Goal: Find contact information: Find contact information

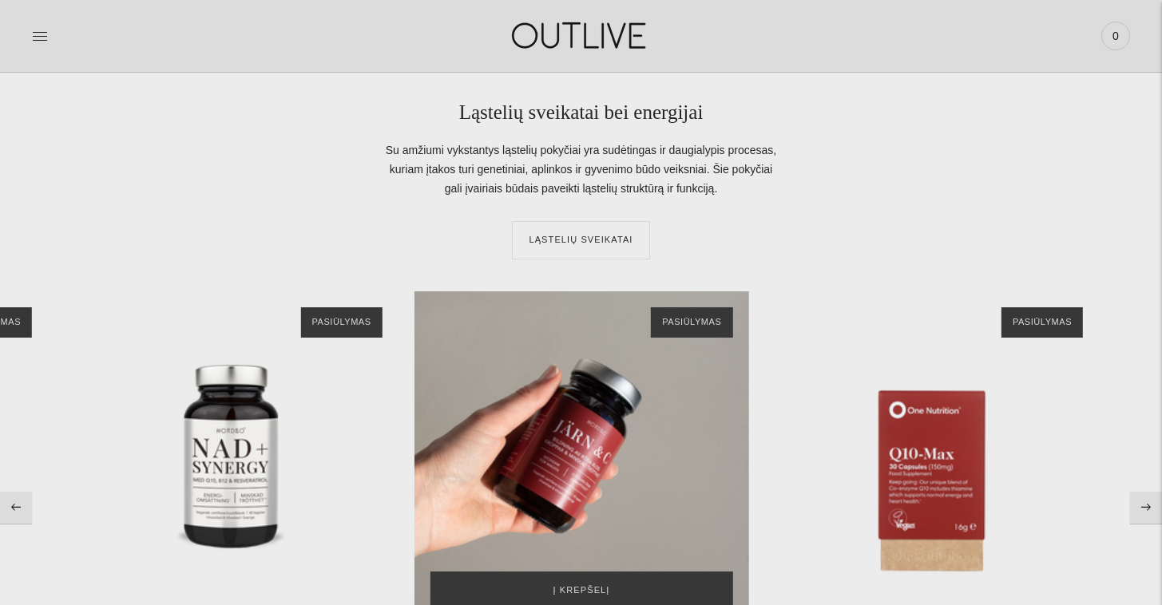
scroll to position [3325, 0]
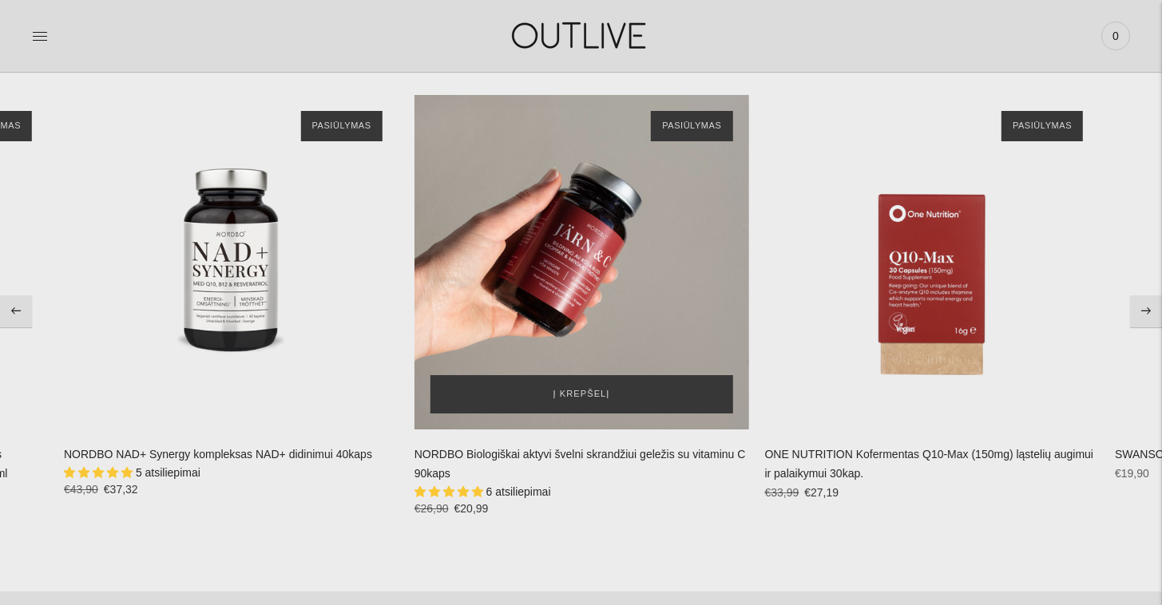
click at [602, 252] on div "NORDBO Biologiškai aktyvi švelni skrandžiui geležis su vitaminu C 90kaps\a" at bounding box center [581, 262] width 335 height 335
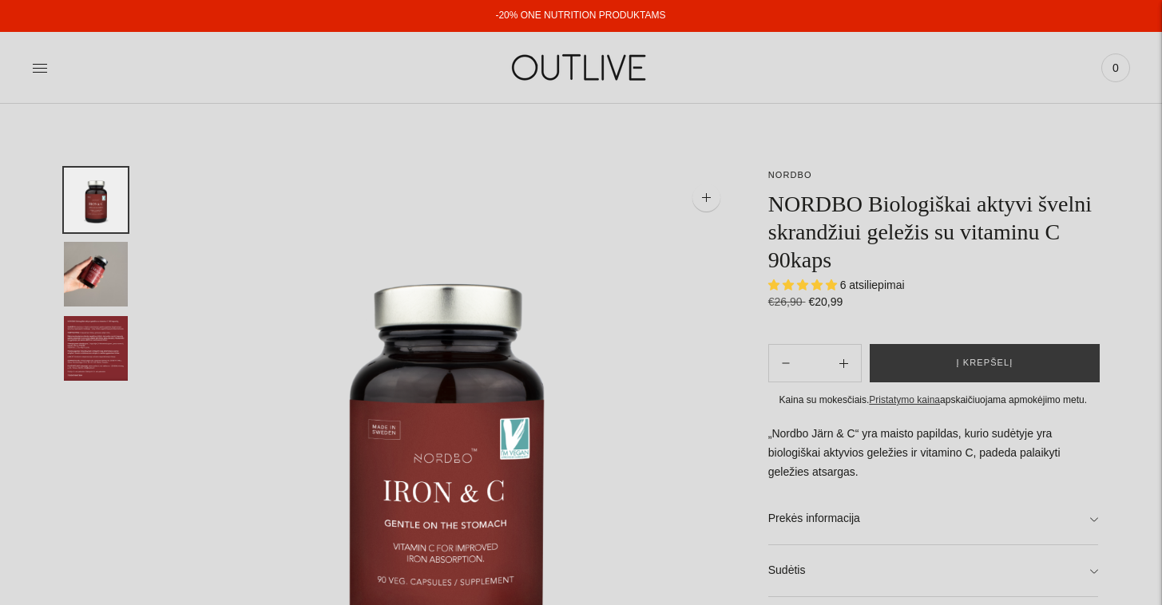
select select "**********"
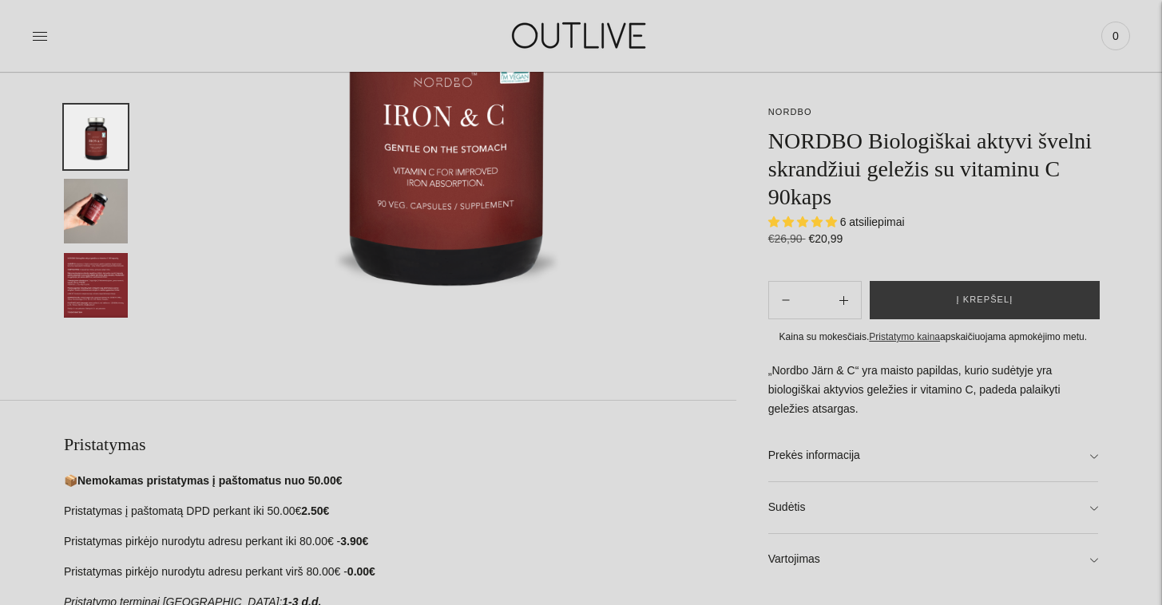
scroll to position [606, 0]
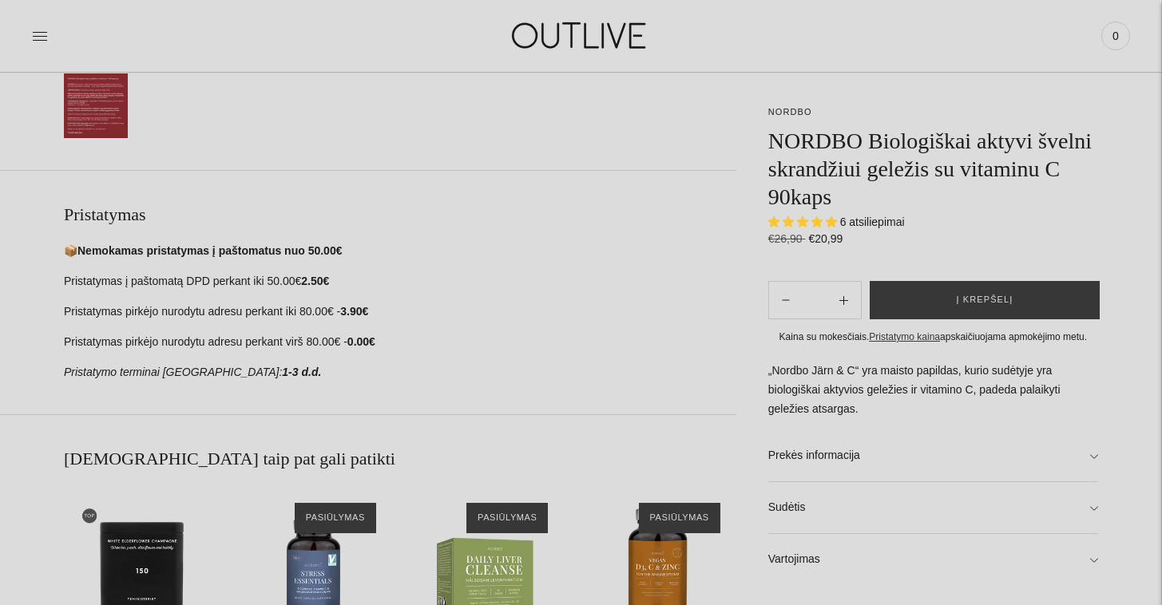
drag, startPoint x: 384, startPoint y: 374, endPoint x: 82, endPoint y: 250, distance: 326.2
click at [38, 220] on section "Pristatymas 📦 Nemokamas pristatymas į paštomatus nuo 50.00€ Pristatymas į pašto…" at bounding box center [368, 292] width 736 height 244
click at [240, 283] on p "Pristatymas į paštomatą DPD perkant iki 50.00€ 2.50€" at bounding box center [400, 281] width 672 height 19
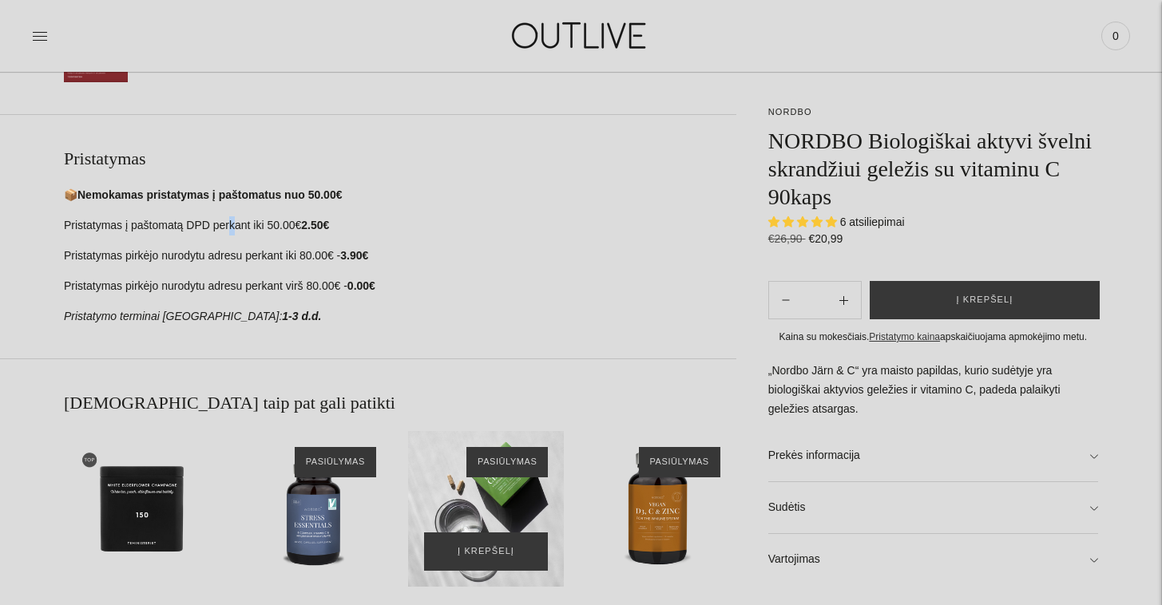
scroll to position [827, 0]
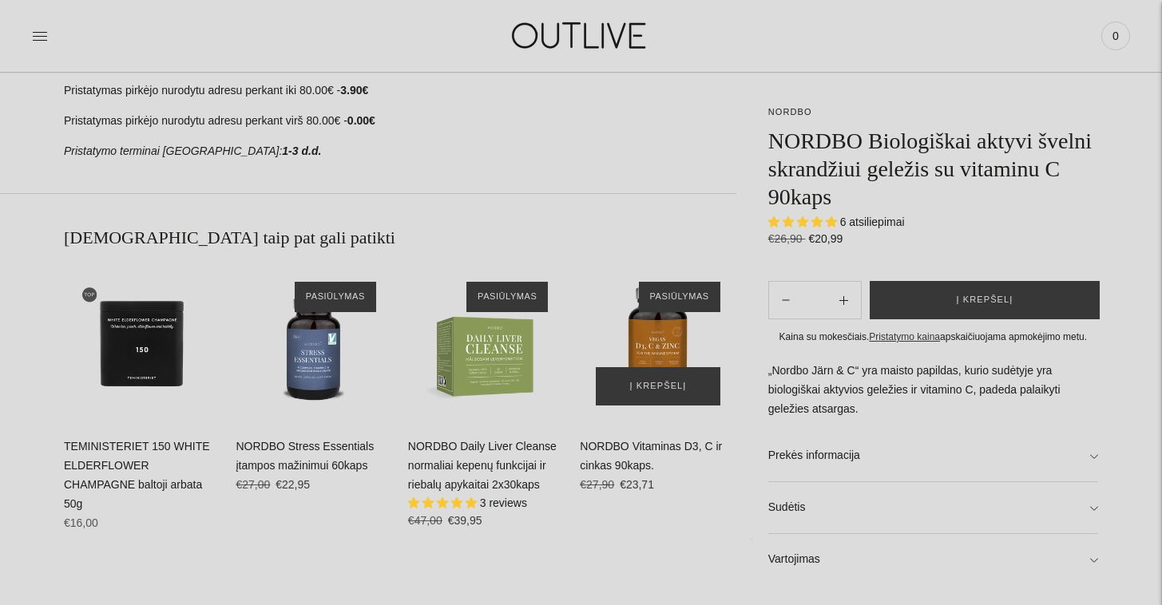
click at [602, 355] on img "NORDBO Vitaminas D3, C ir cinkas 90kaps.\a" at bounding box center [658, 344] width 156 height 156
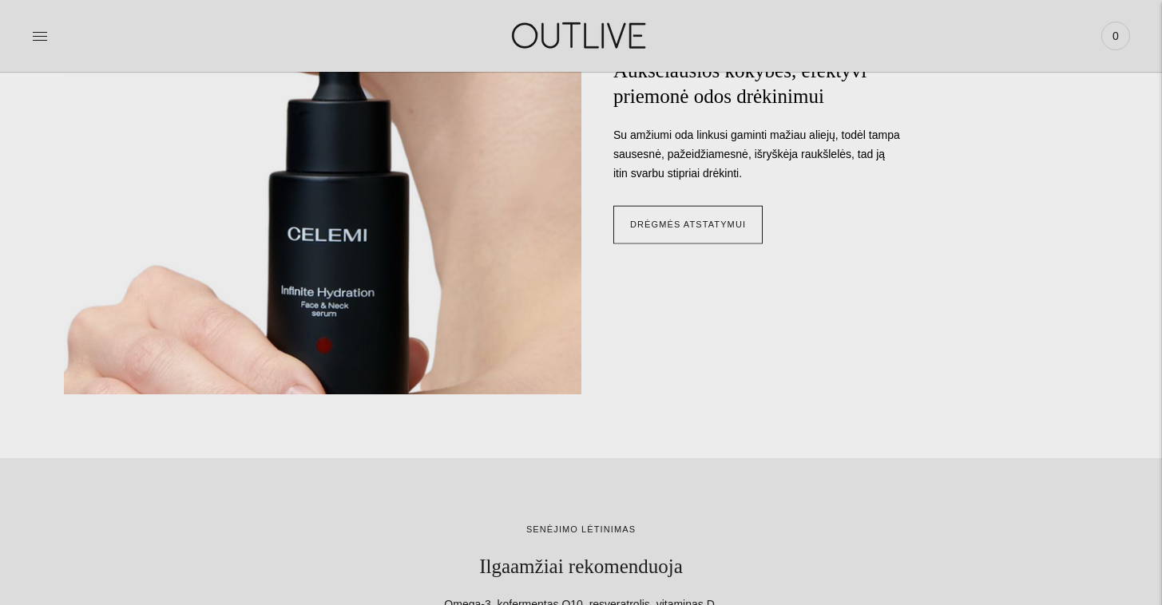
scroll to position [1863, 0]
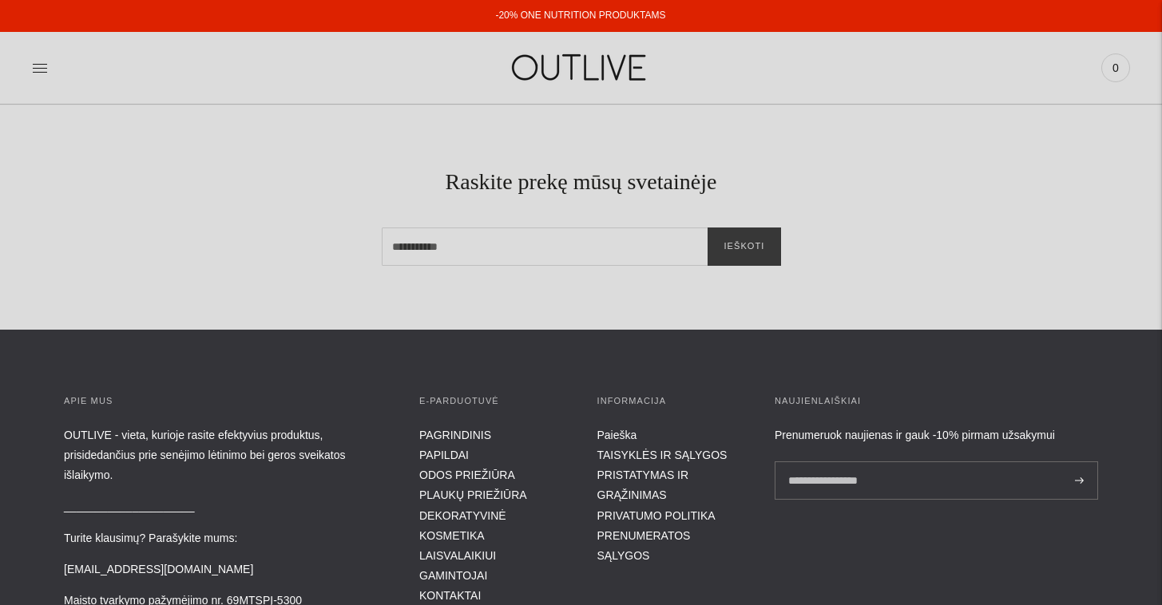
scroll to position [239, 0]
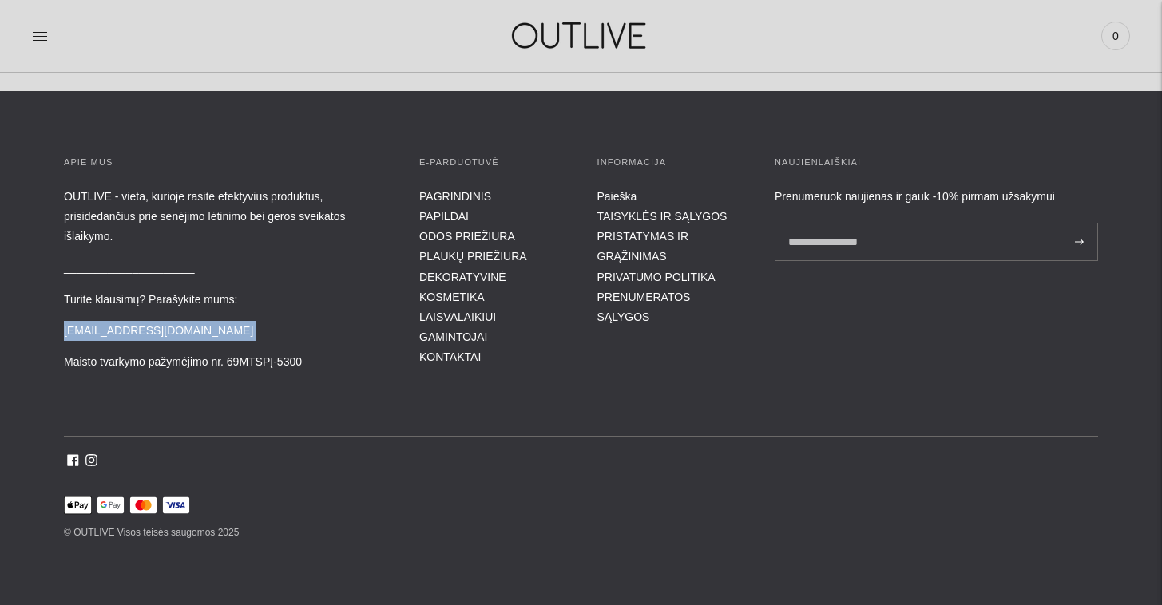
drag, startPoint x: 129, startPoint y: 340, endPoint x: 54, endPoint y: 326, distance: 76.4
click at [54, 326] on div "APIE MUS OUTLIVE - vieta, kurioje rasite efektyvius produktus, prisidedančius p…" at bounding box center [581, 349] width 1162 height 388
drag, startPoint x: 78, startPoint y: 327, endPoint x: 102, endPoint y: 340, distance: 27.1
click at [78, 327] on p "[EMAIL_ADDRESS][DOMAIN_NAME]" at bounding box center [225, 331] width 323 height 20
drag, startPoint x: 139, startPoint y: 325, endPoint x: 61, endPoint y: 331, distance: 77.7
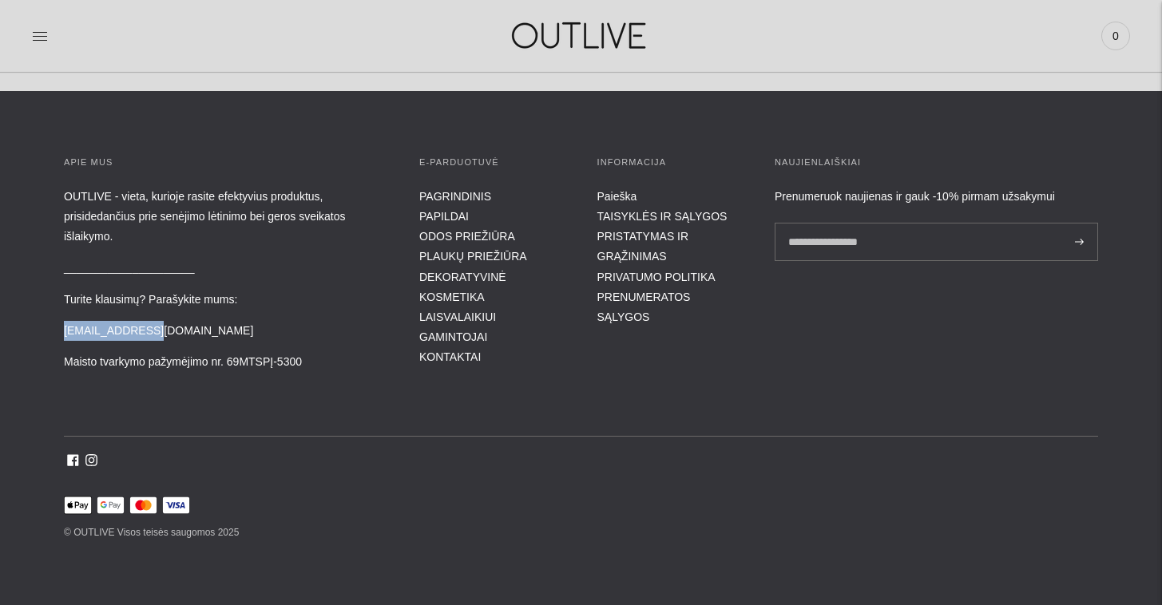
click at [61, 331] on div "APIE MUS OUTLIVE - vieta, kurioje rasite efektyvius produktus, prisidedančius p…" at bounding box center [581, 349] width 1162 height 388
copy p "[EMAIL_ADDRESS][DOMAIN_NAME]"
